Goal: Transaction & Acquisition: Purchase product/service

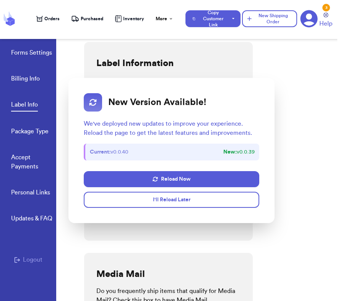
select select "AZ"
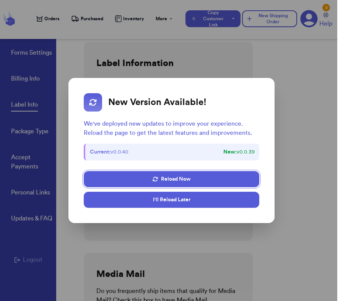
scroll to position [382, 0]
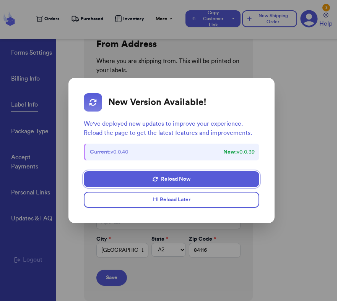
click at [244, 209] on div "New Version Available! We've deployed new updates to improve your experience. R…" at bounding box center [172, 150] width 200 height 139
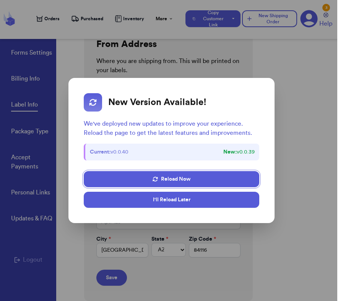
click at [241, 197] on button "I'll Reload Later" at bounding box center [171, 200] width 175 height 16
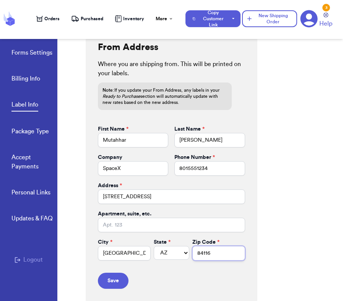
scroll to position [377, 0]
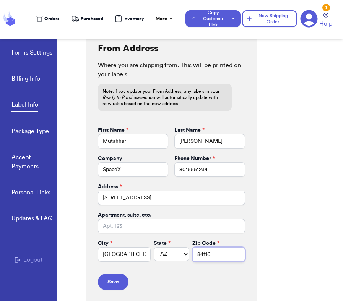
click at [229, 257] on input "84116" at bounding box center [218, 254] width 53 height 15
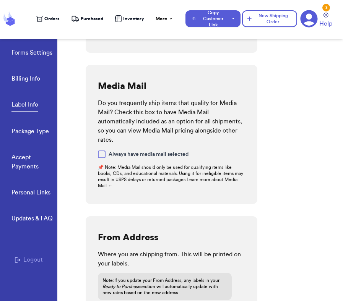
scroll to position [151, 0]
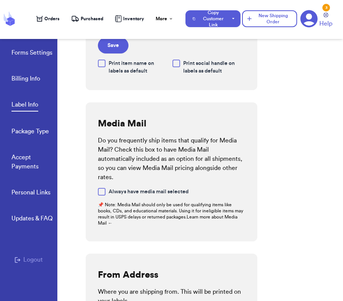
click at [54, 17] on span "Orders" at bounding box center [51, 19] width 15 height 6
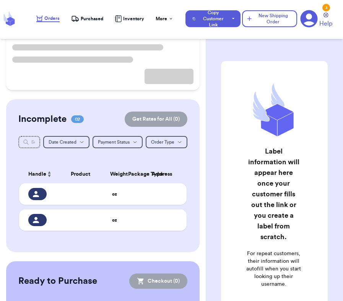
scroll to position [100, 0]
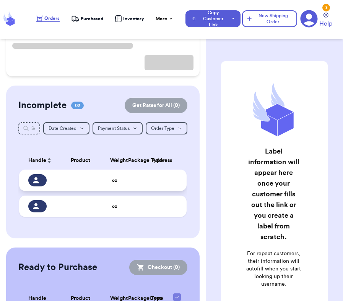
click at [136, 180] on td at bounding box center [133, 180] width 18 height 21
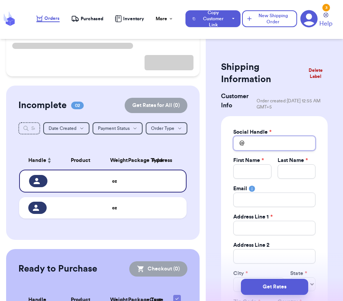
click at [295, 143] on input "Total Amount Paid" at bounding box center [274, 143] width 82 height 15
type input "o"
type input "l"
type input "lo"
type input "low"
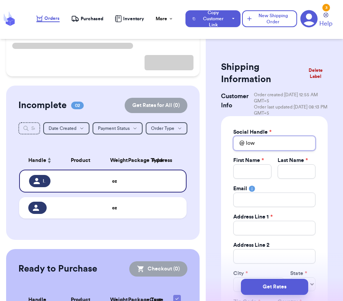
type input "low"
click at [255, 168] on input "Total Amount Paid" at bounding box center [252, 171] width 38 height 15
type input "M"
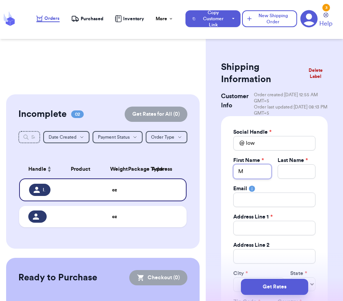
type input "Mu"
type input "Mut"
type input "Muta"
type input "Mutah"
type input "Mutaha"
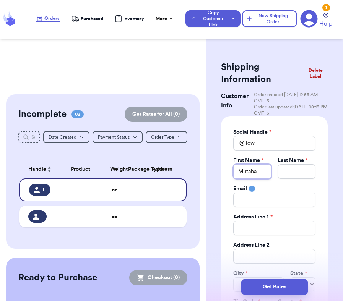
type input "Mutahah"
type input "Mutahahr"
type input "A"
type input "AA"
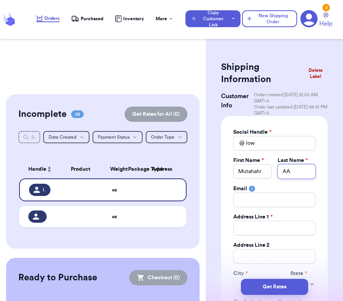
type input "AAh"
type input "AA"
type input "A"
type input "Ah"
type input "Ahm"
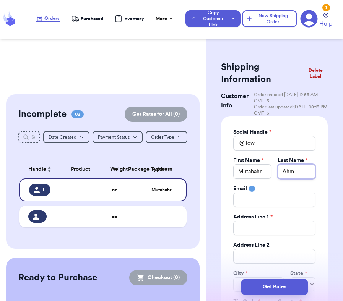
type input "Ahma"
type input "[PERSON_NAME]"
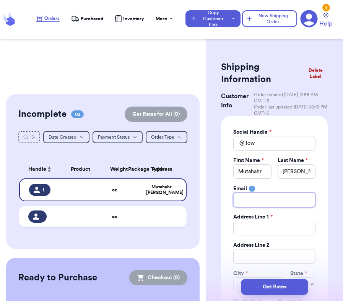
click at [255, 204] on input "Total Amount Paid" at bounding box center [274, 200] width 82 height 15
click at [266, 226] on input "Total Amount Paid" at bounding box center [274, 228] width 82 height 15
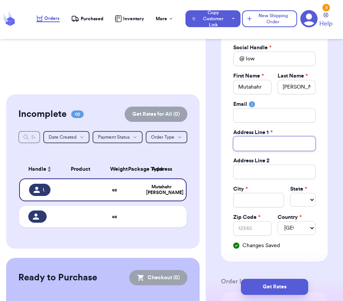
scroll to position [96, 0]
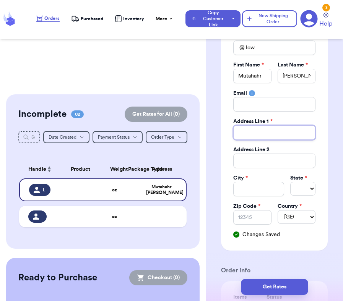
click at [285, 136] on input "Total Amount Paid" at bounding box center [274, 132] width 82 height 15
type input "s"
type input "1"
type input "12"
type input "123"
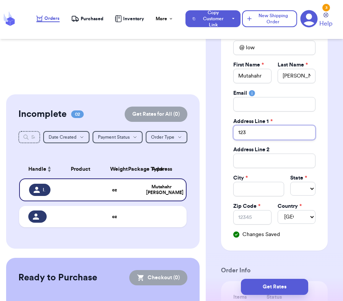
type input "1234"
type input "1234 B"
type input "1234 Ba"
type input "1234 Bak"
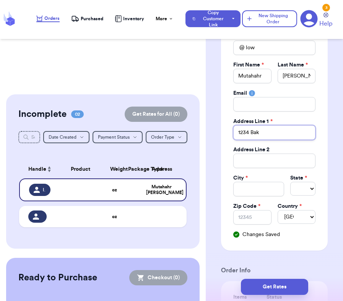
type input "1234 Bake"
type input "1234 Baker"
type input "1234 Bakers"
type input "1234 Bakers s"
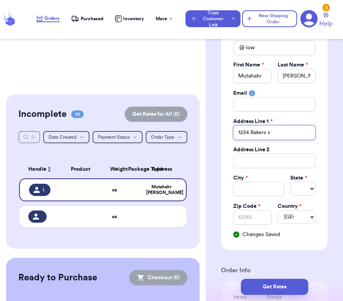
type input "1234 Bakers sh"
type input "1234 Bakers s"
type input "1234 Bakers st"
type input "1234 Bakers str"
type input "1234 Bakers stre"
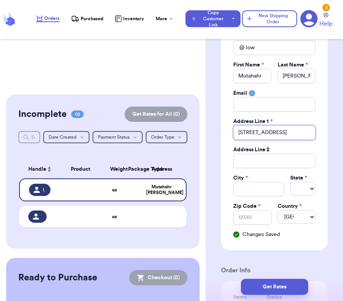
type input "1234 Bakers stree"
type input "1234 Bakers street"
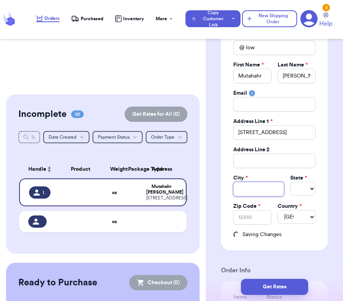
click at [267, 194] on input "Total Amount Paid" at bounding box center [258, 189] width 51 height 15
type input "8"
type input "85"
type input "851"
type input "8511"
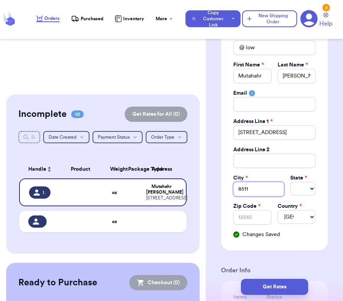
type input "85115"
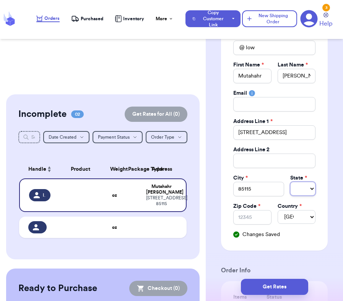
click at [301, 186] on select "Select AL AK AZ AR CA CO CT DE DC FL GA HI ID IL IN IA KS KY LA ME MD MA MI MN …" at bounding box center [302, 189] width 25 height 14
select select "UT"
click at [290, 182] on select "Select AL AK AZ AR CA CO CT DE DC FL GA HI ID IL IN IA KS KY LA ME MD MA MI MN …" at bounding box center [302, 189] width 25 height 14
click at [260, 190] on input "85115" at bounding box center [258, 189] width 51 height 15
click at [256, 217] on input "Zip Code *" at bounding box center [252, 217] width 38 height 15
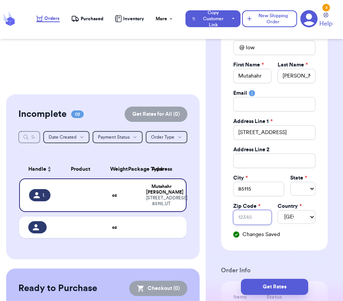
paste input "85115"
type input "85115"
click at [257, 191] on input "85115" at bounding box center [258, 189] width 51 height 15
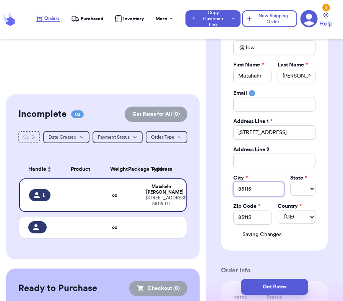
type input "S"
type input "Sal"
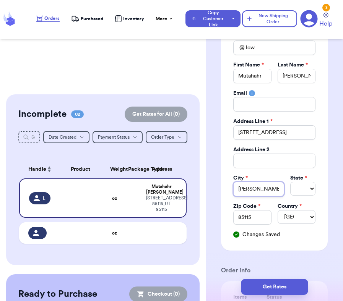
type input "Salt"
type input "Salt l"
type input "Salt la"
type input "Salt lak"
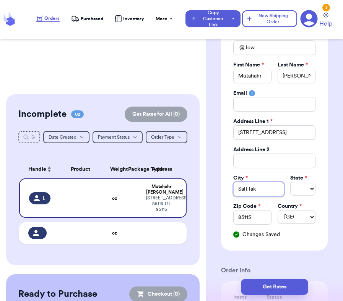
type input "Salt lake"
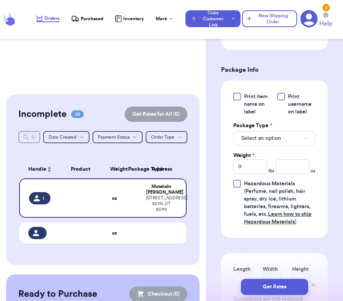
scroll to position [470, 0]
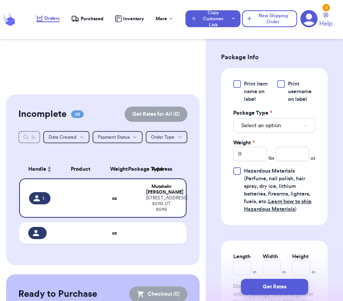
type input "Salt lake"
click at [257, 122] on button "Select an option" at bounding box center [274, 126] width 82 height 15
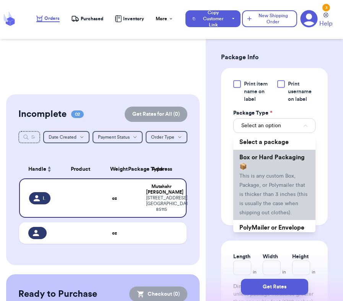
click at [270, 187] on span "This is any custom Box, Package, or Polymailer that is thicker than 3 inches (t…" at bounding box center [273, 195] width 68 height 42
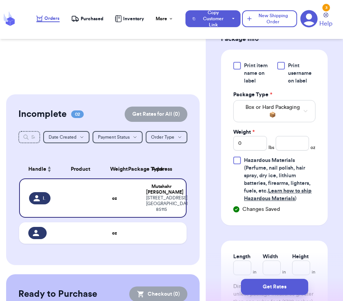
scroll to position [514, 0]
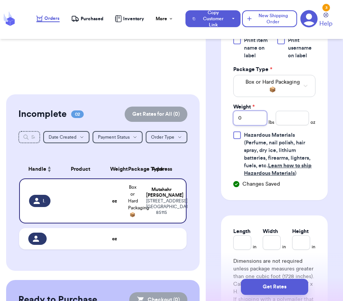
click at [254, 111] on input "0" at bounding box center [249, 118] width 33 height 15
type input "1"
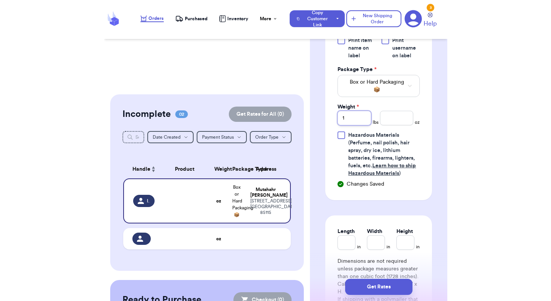
scroll to position [572, 0]
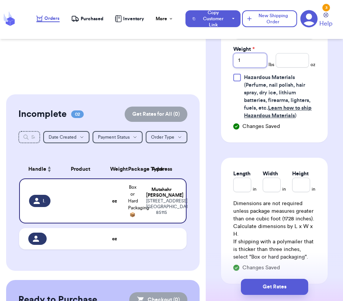
type input "1"
click at [246, 180] on input "Length" at bounding box center [242, 185] width 18 height 15
type input "1"
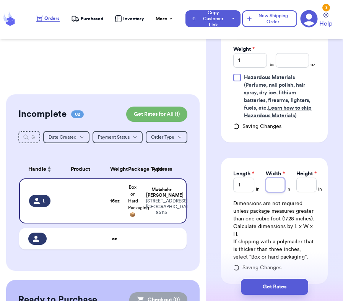
click at [271, 181] on input "Width *" at bounding box center [275, 185] width 19 height 15
type input "2"
click at [308, 181] on input "Height *" at bounding box center [306, 185] width 20 height 15
type input "3"
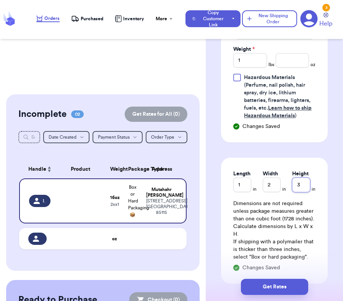
type input "3"
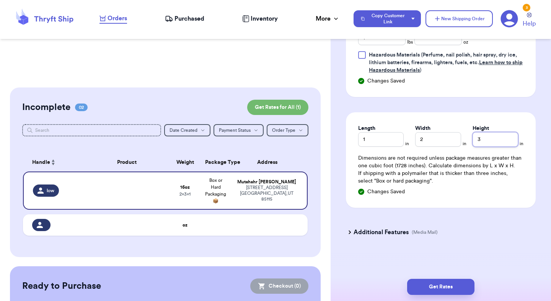
scroll to position [556, 0]
click at [343, 285] on button "Get Rates" at bounding box center [440, 287] width 67 height 16
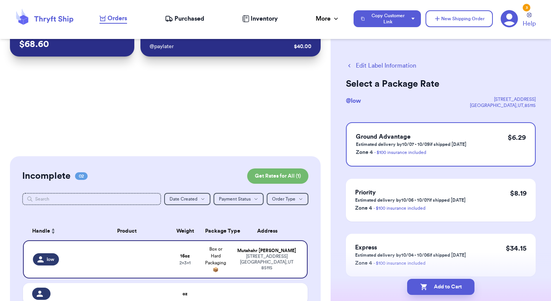
scroll to position [0, 0]
